Goal: Information Seeking & Learning: Learn about a topic

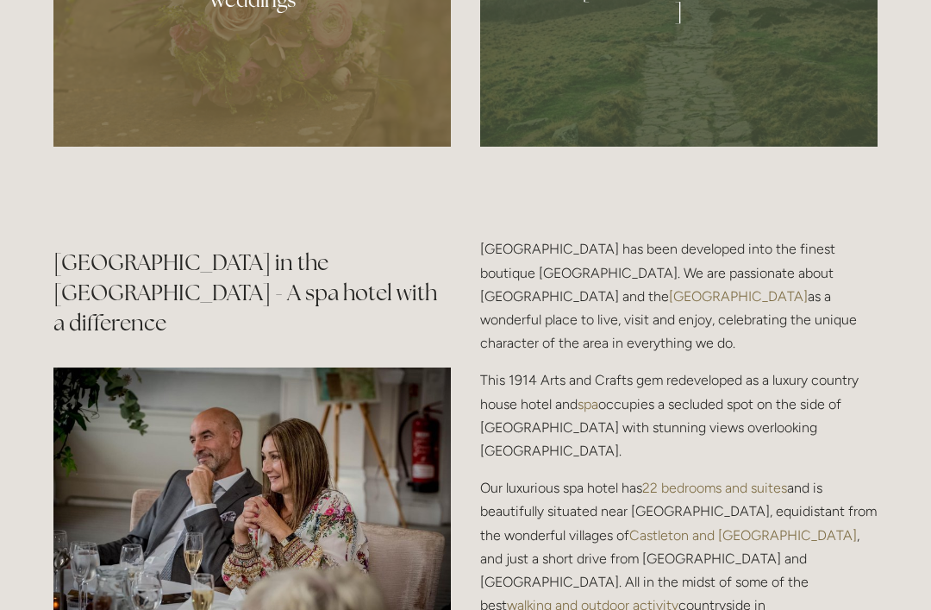
scroll to position [1744, 0]
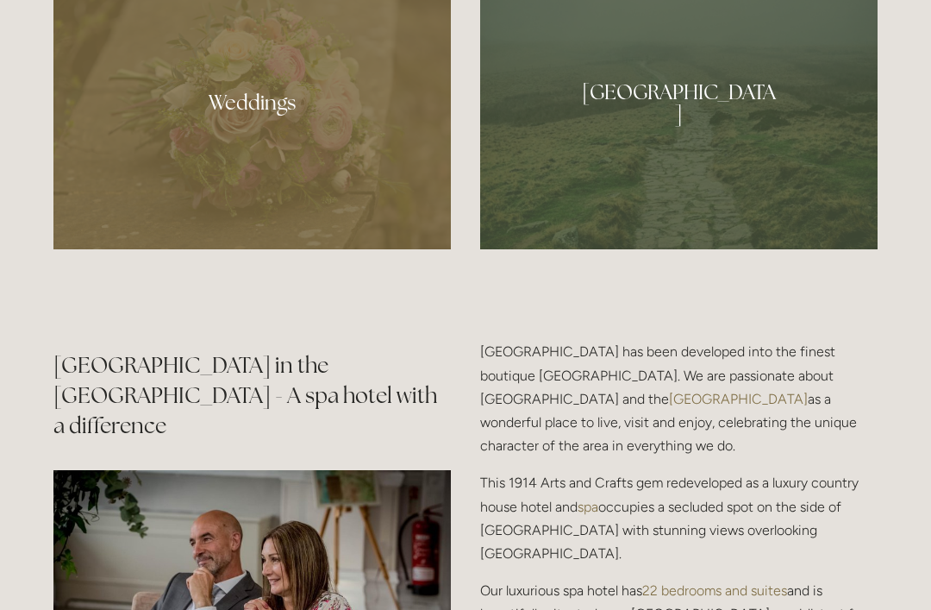
click at [312, 169] on div at bounding box center [251, 97] width 397 height 304
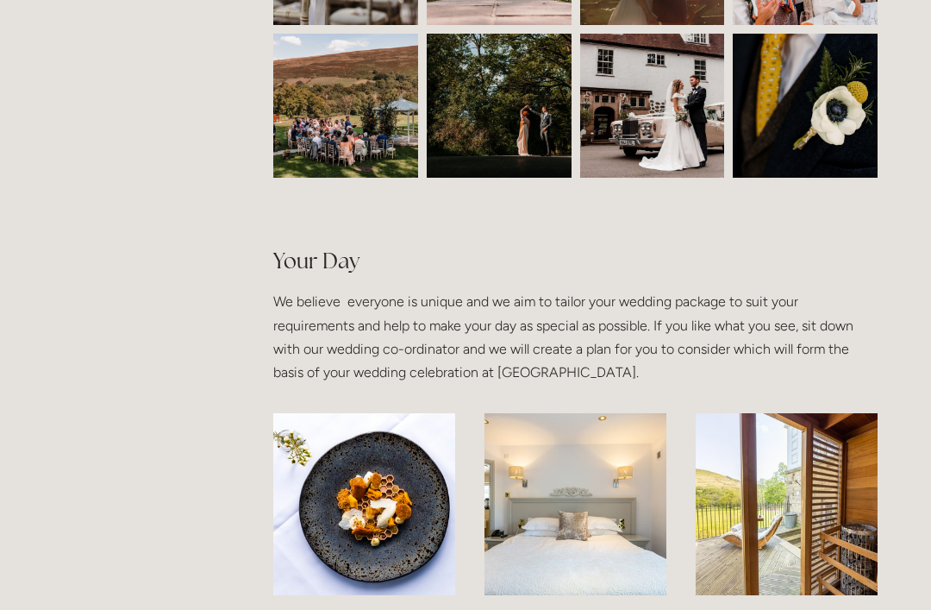
scroll to position [1023, 0]
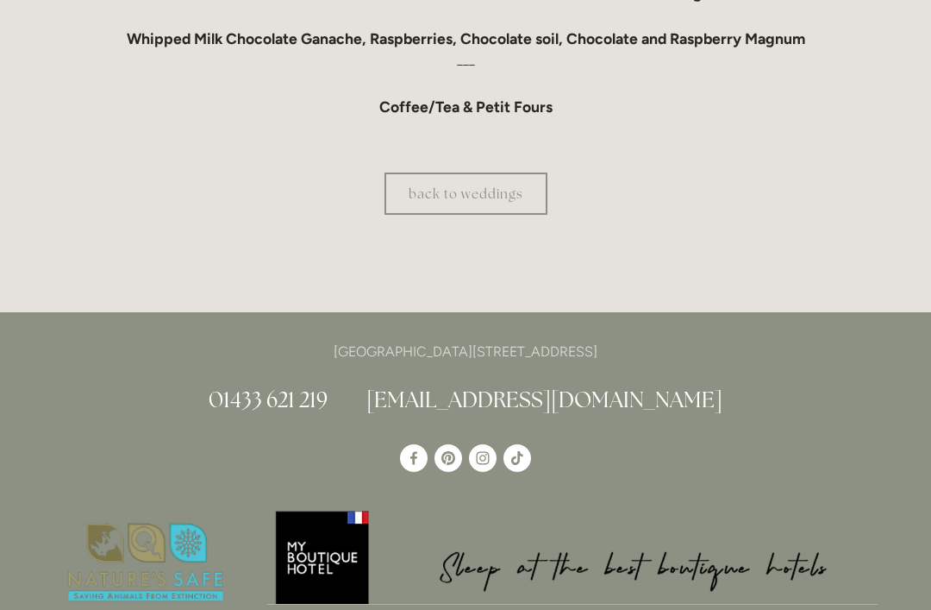
scroll to position [1801, 0]
click at [475, 215] on link "back to weddings" at bounding box center [466, 193] width 163 height 42
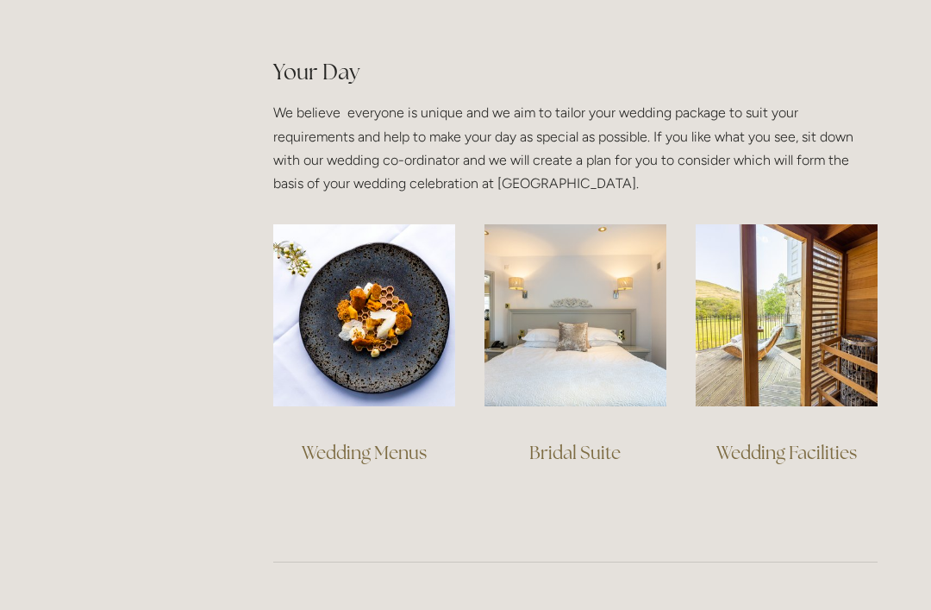
scroll to position [1188, 0]
click at [786, 458] on link "Wedding Facilities" at bounding box center [786, 452] width 141 height 23
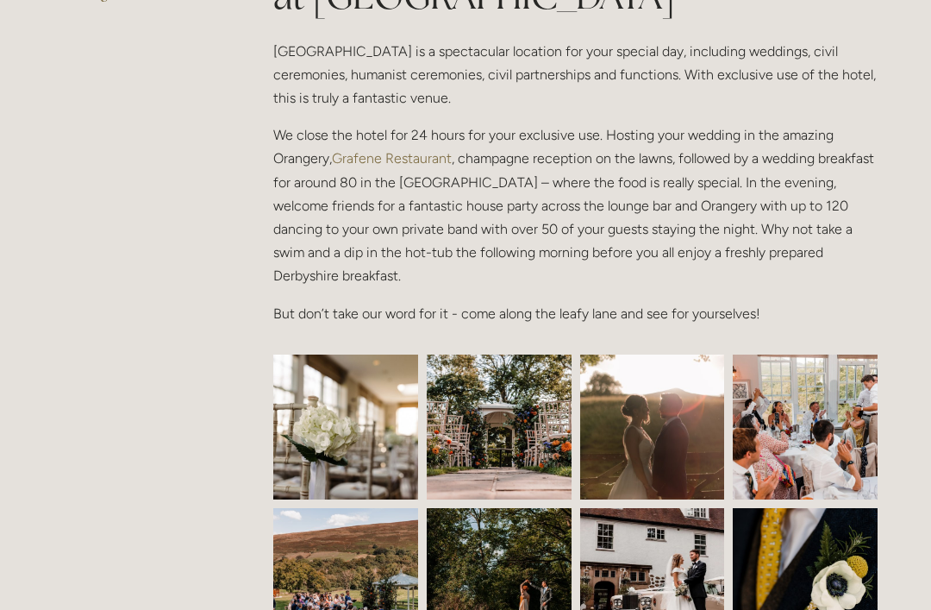
scroll to position [0, 0]
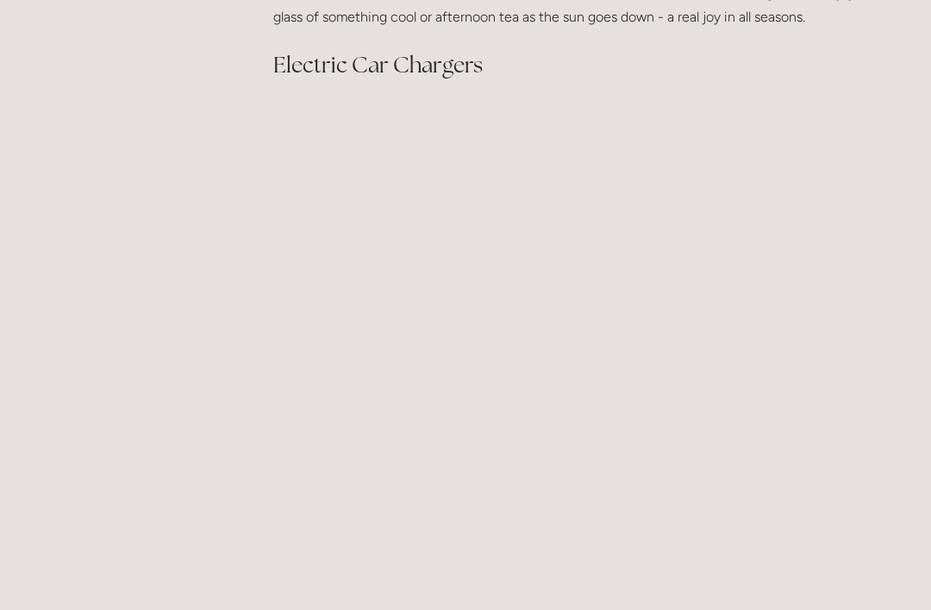
scroll to position [1723, 0]
